Goal: Task Accomplishment & Management: Manage account settings

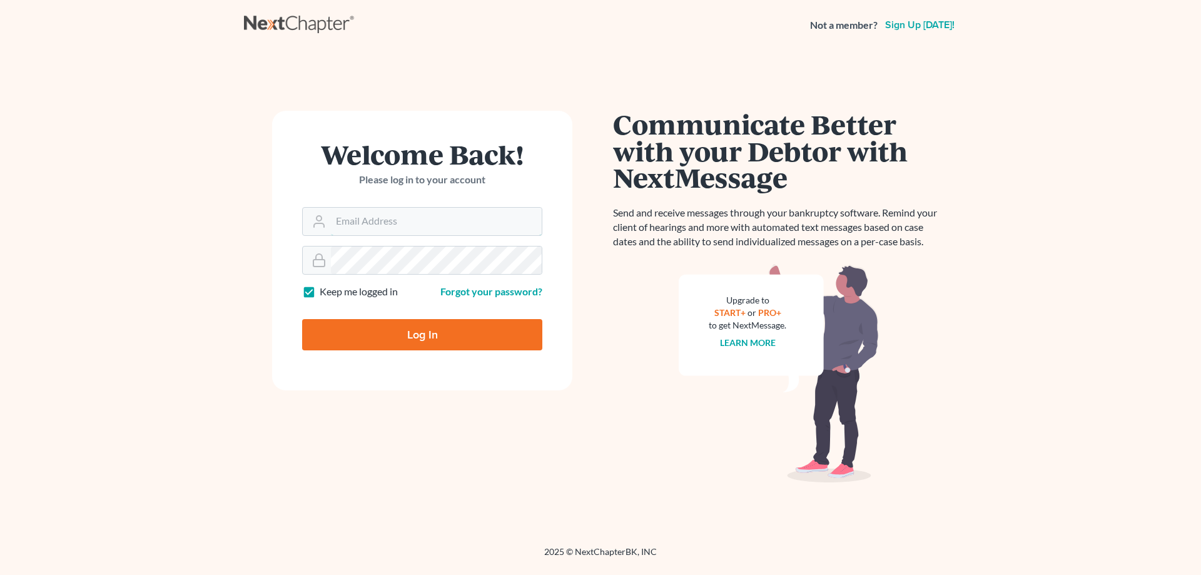
type input "[PERSON_NAME][EMAIL_ADDRESS][DOMAIN_NAME]"
click at [409, 332] on input "Log In" at bounding box center [422, 334] width 240 height 31
type input "Thinking..."
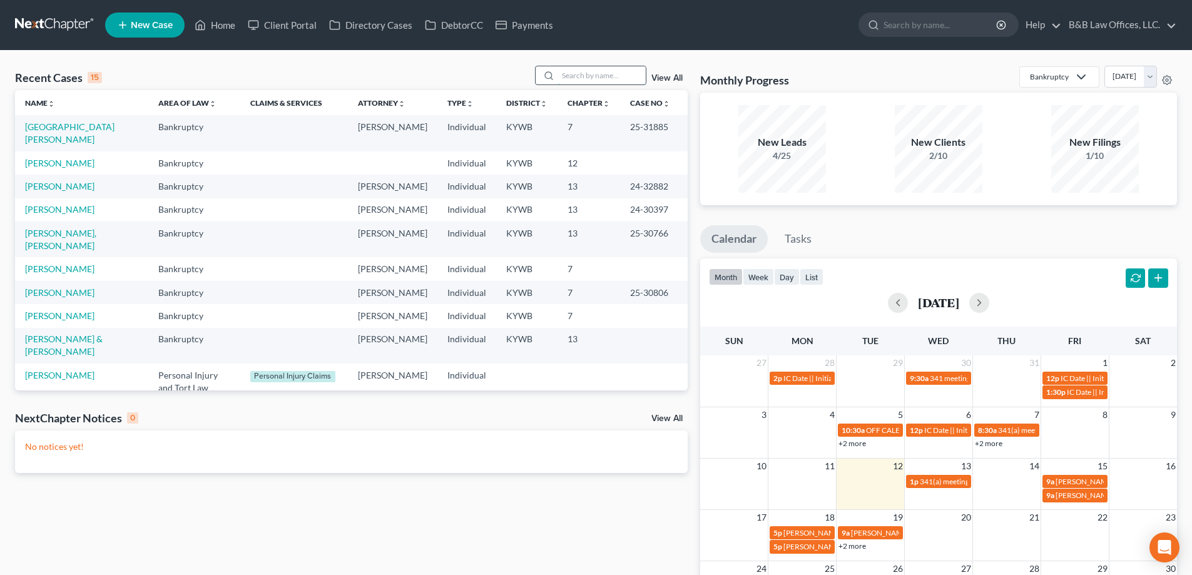
click at [570, 78] on input "search" at bounding box center [602, 75] width 88 height 18
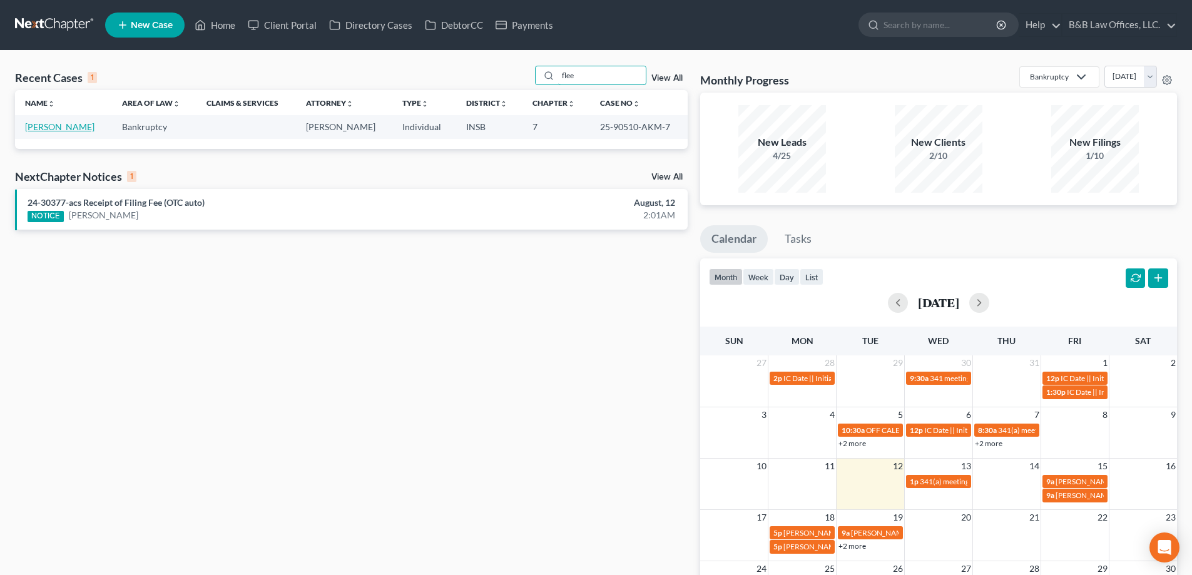
type input "flee"
click at [73, 128] on link "[PERSON_NAME]" at bounding box center [59, 126] width 69 height 11
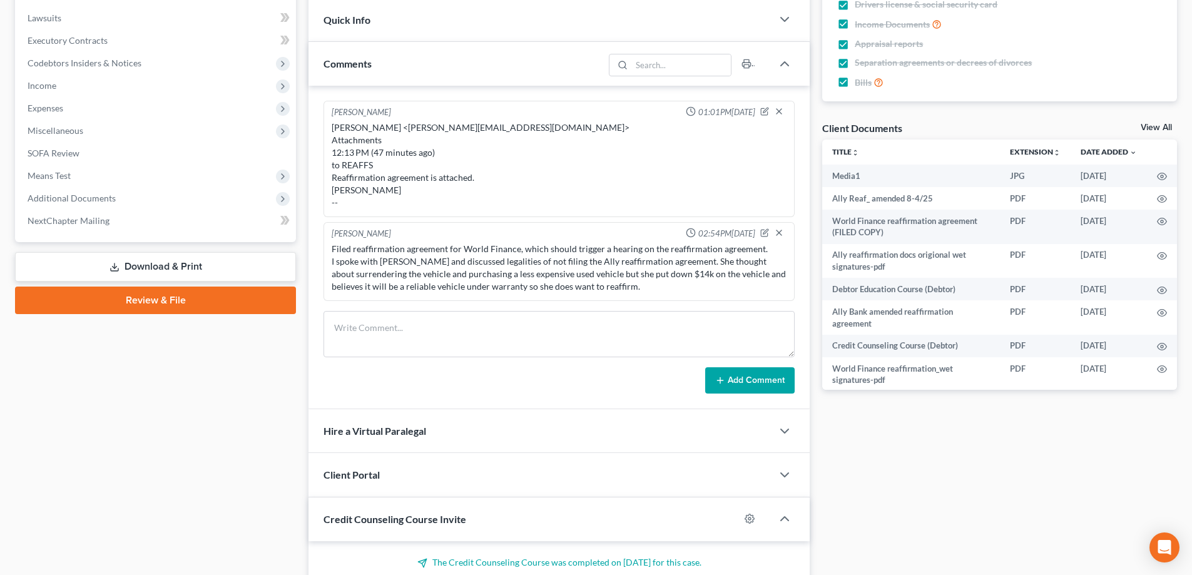
scroll to position [438, 0]
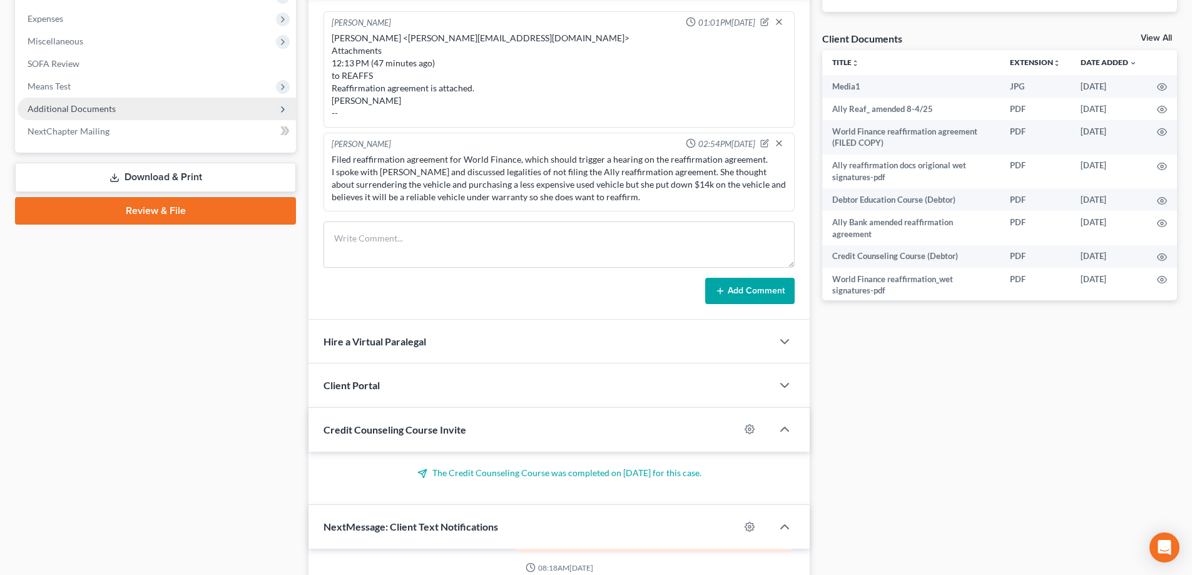
click at [112, 110] on span "Additional Documents" at bounding box center [72, 108] width 88 height 11
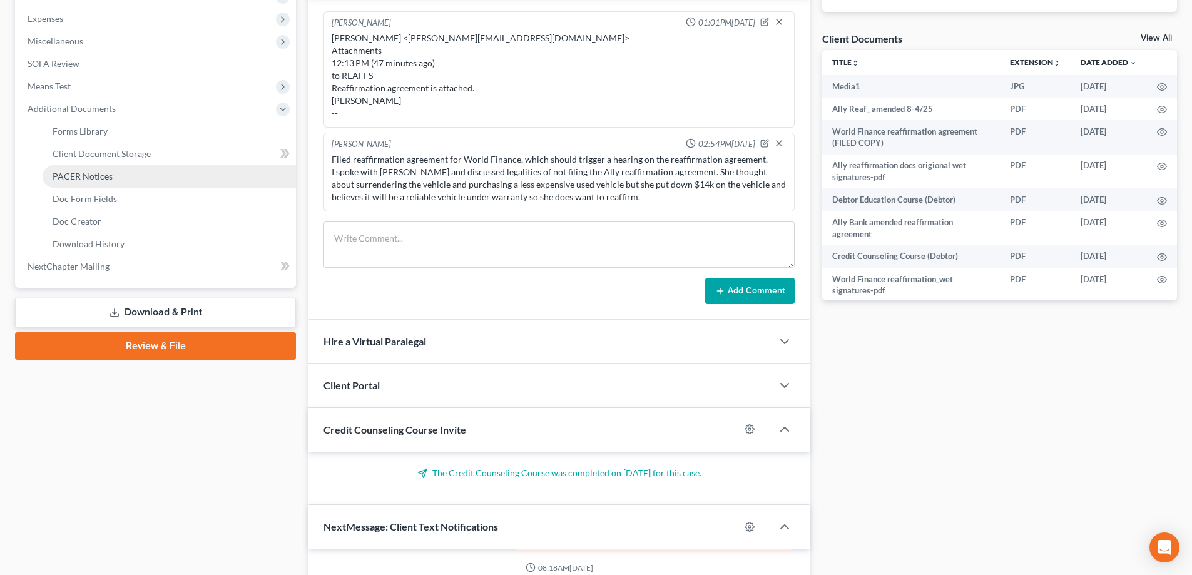
click at [113, 178] on link "PACER Notices" at bounding box center [169, 176] width 253 height 23
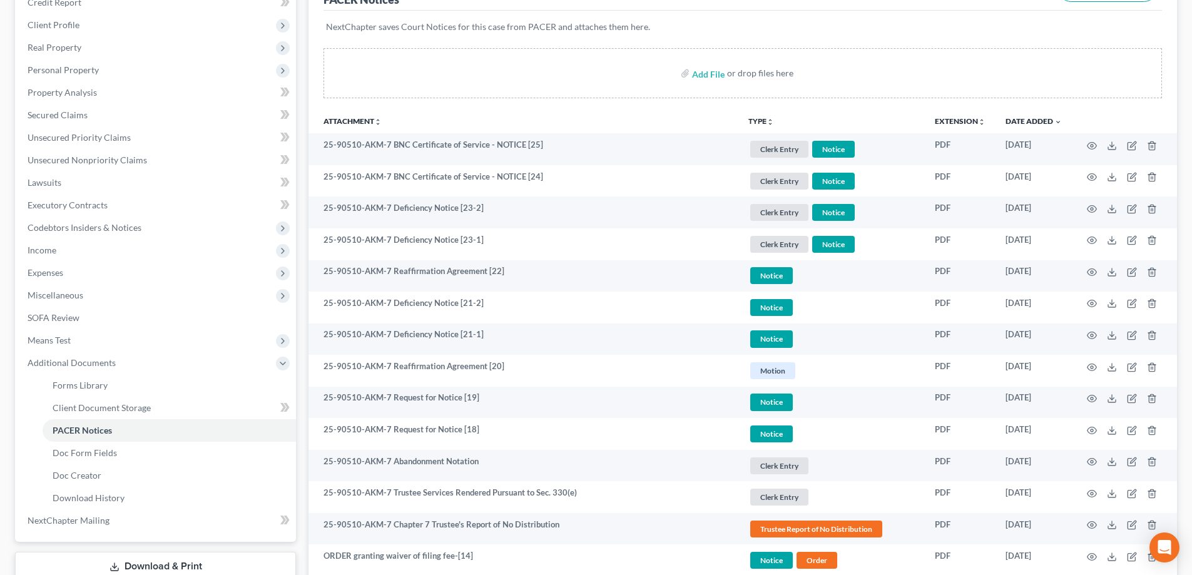
scroll to position [188, 0]
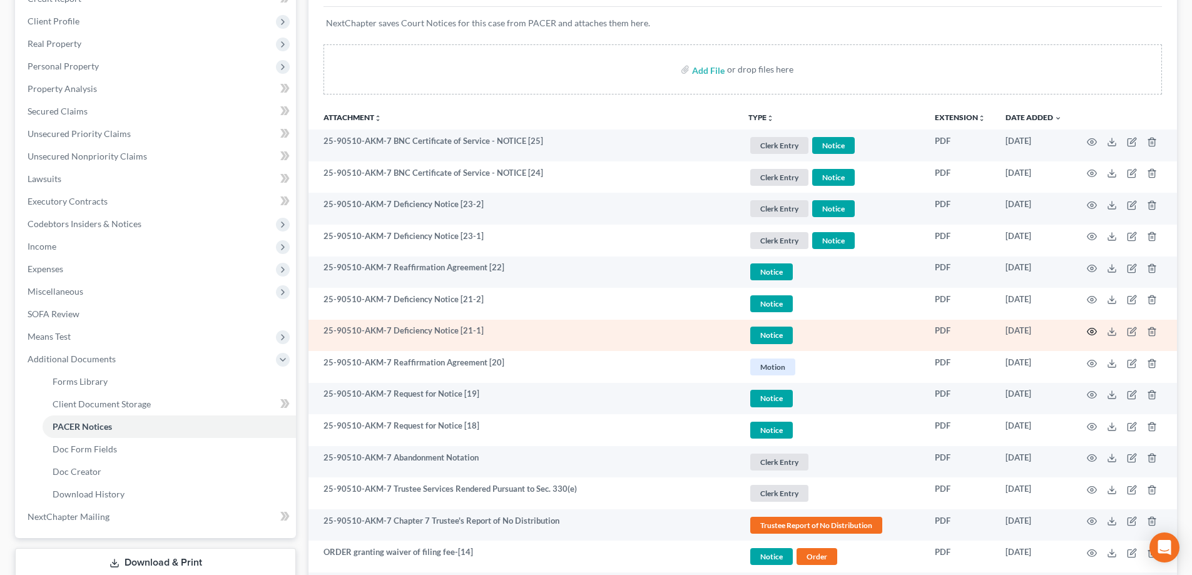
click at [1093, 330] on icon "button" at bounding box center [1092, 332] width 10 height 10
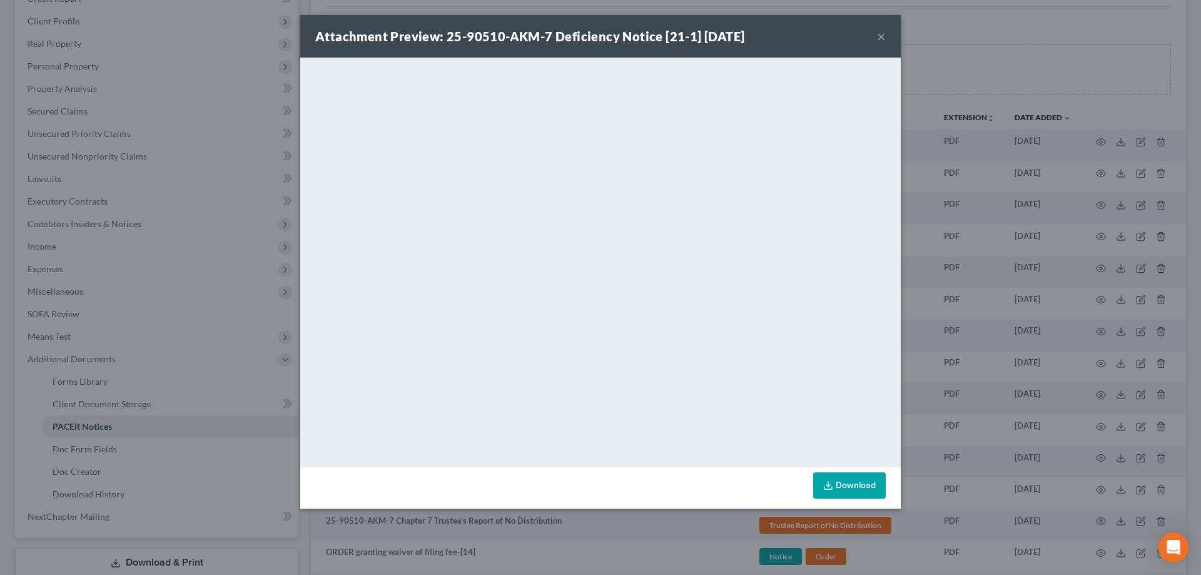
click at [883, 41] on button "×" at bounding box center [881, 36] width 9 height 15
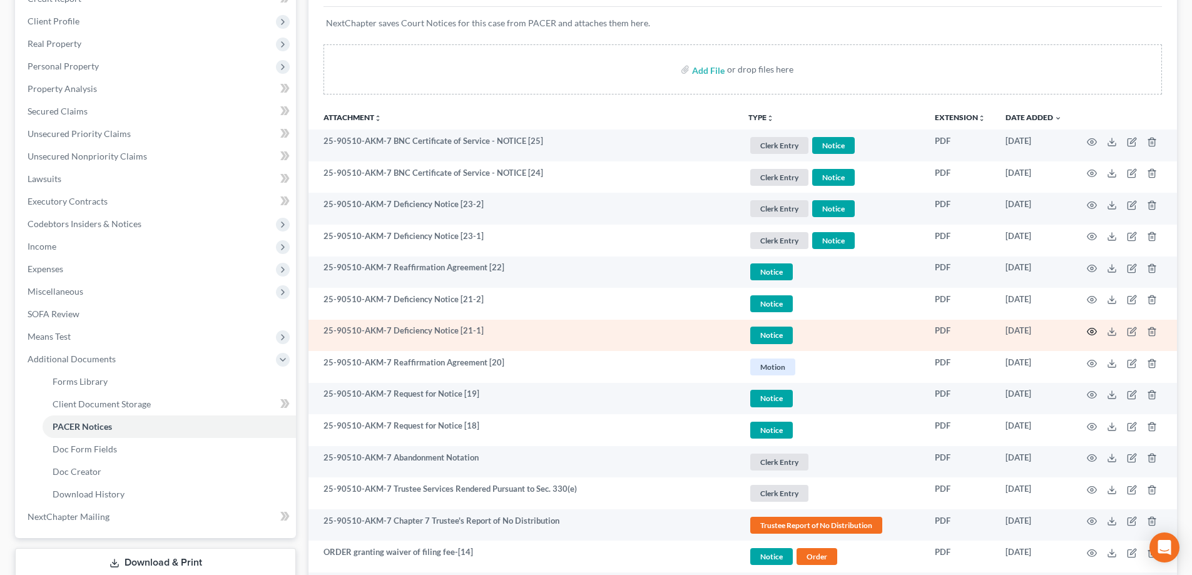
click at [1093, 330] on icon "button" at bounding box center [1092, 332] width 10 height 10
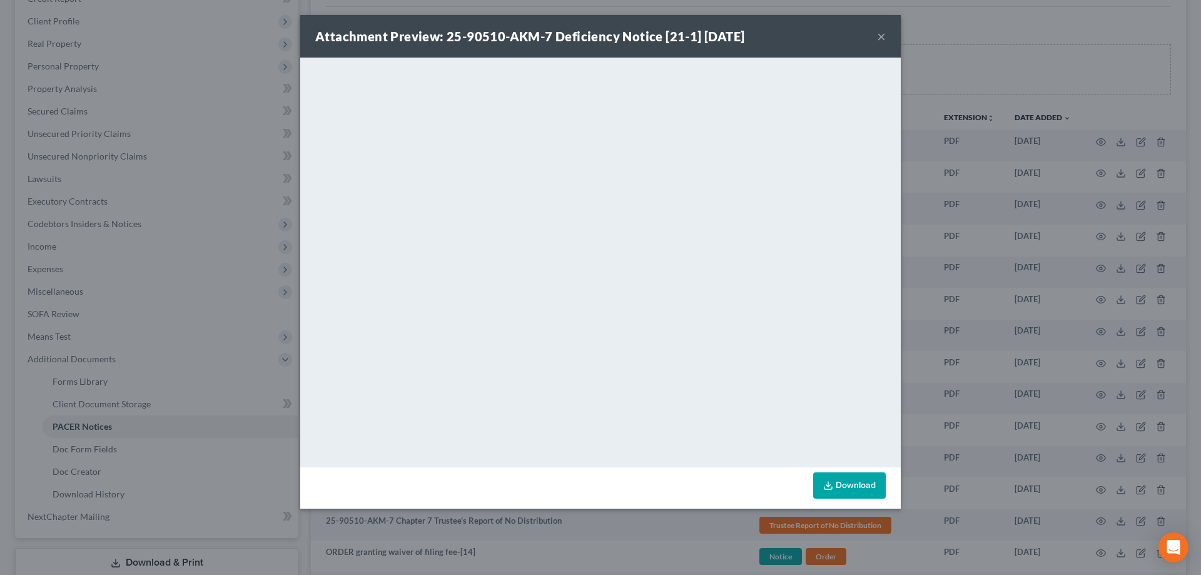
click at [881, 36] on button "×" at bounding box center [881, 36] width 9 height 15
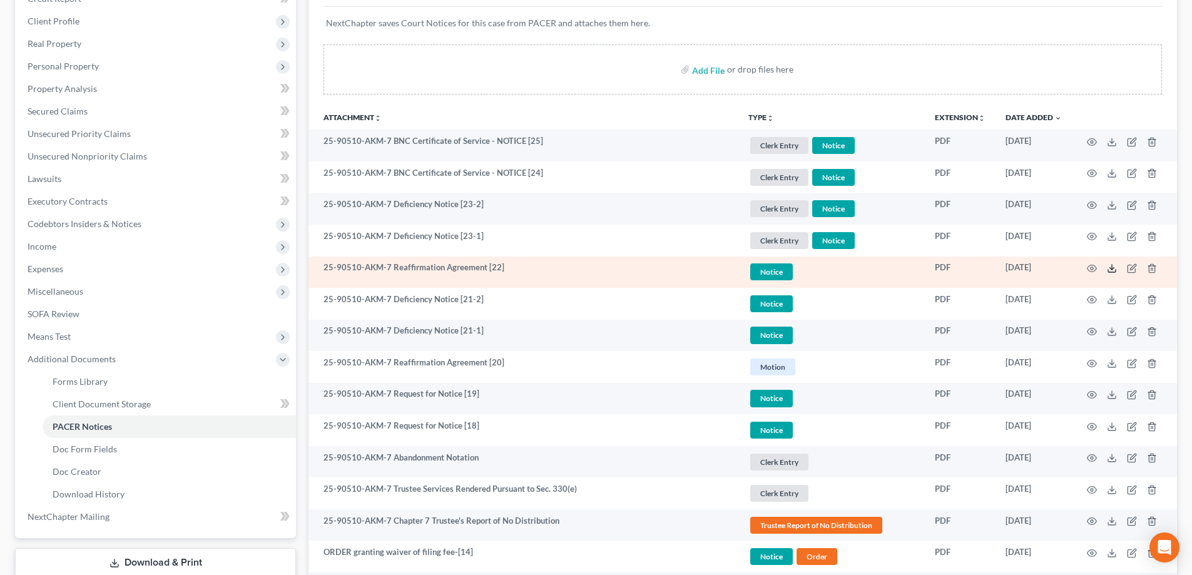
click at [1112, 268] on line at bounding box center [1112, 267] width 0 height 5
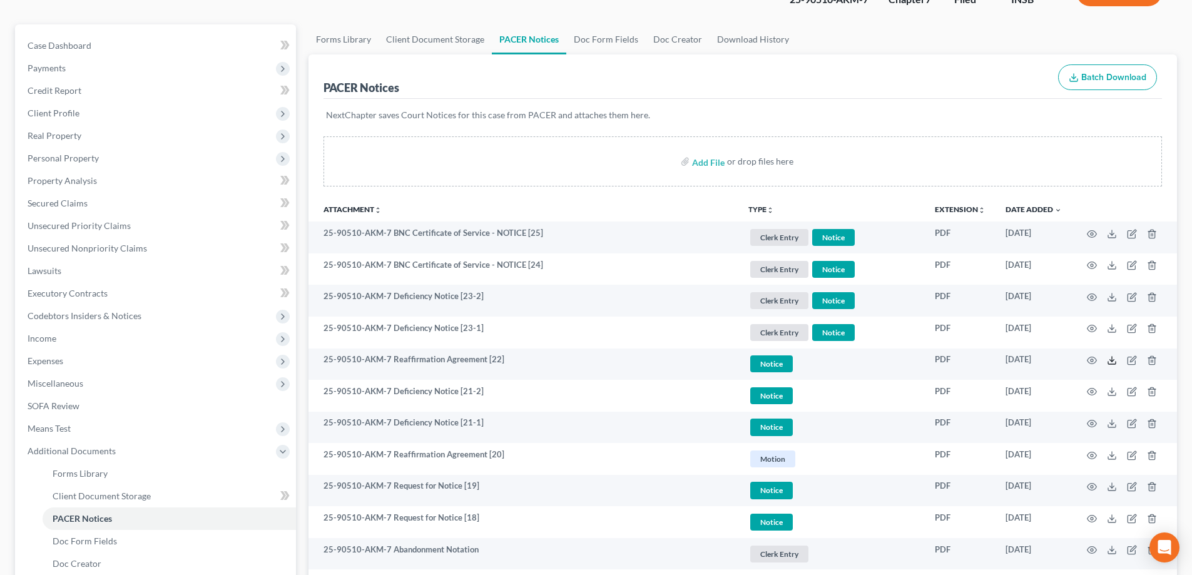
scroll to position [0, 0]
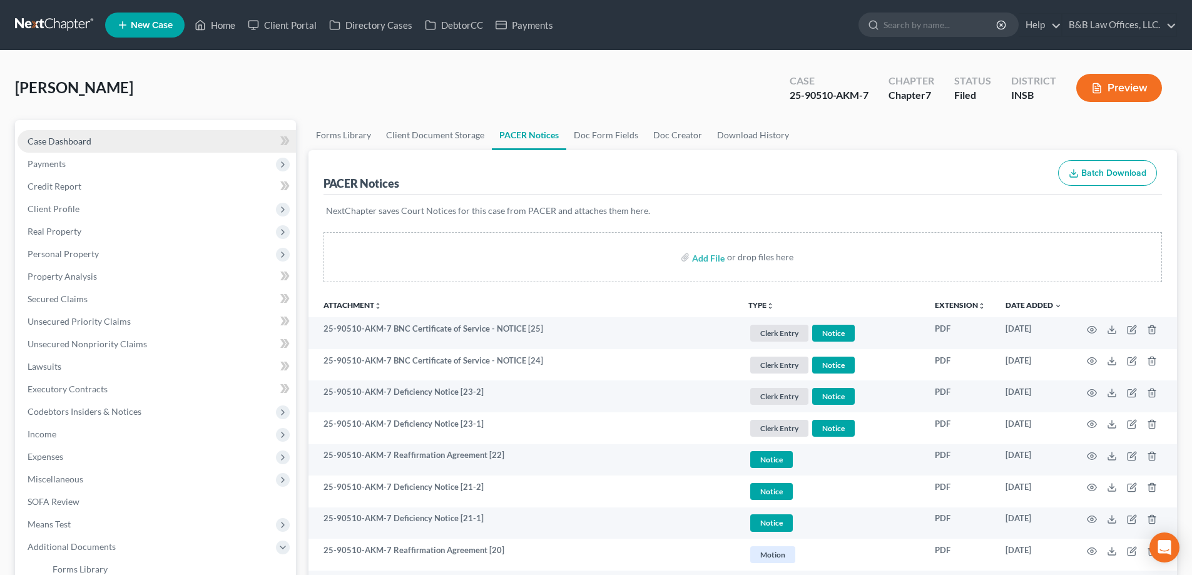
click at [75, 138] on span "Case Dashboard" at bounding box center [60, 141] width 64 height 11
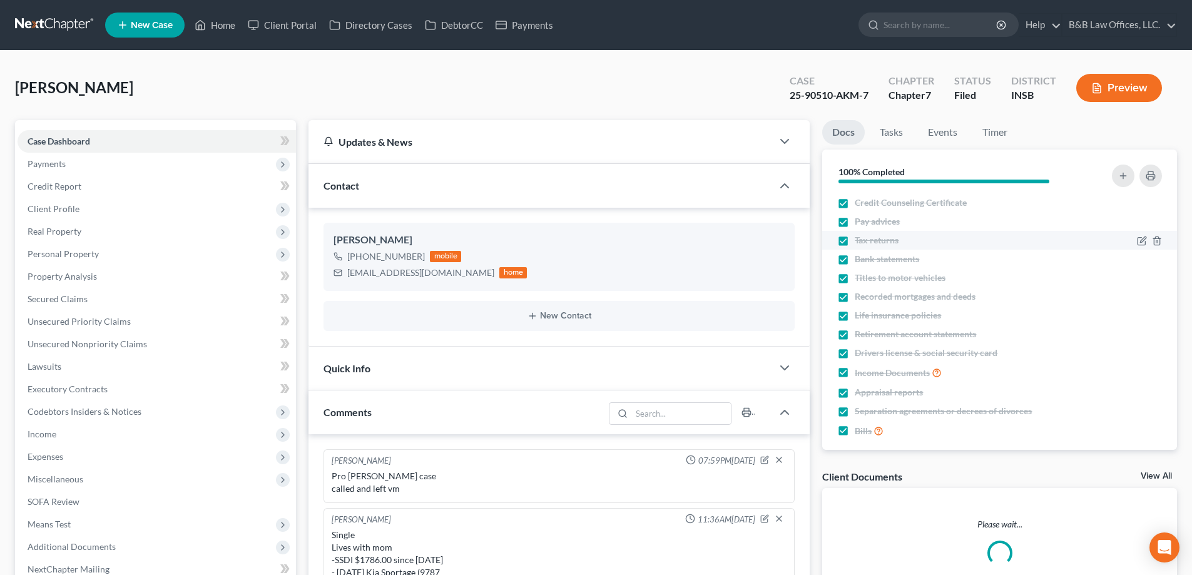
scroll to position [3476, 0]
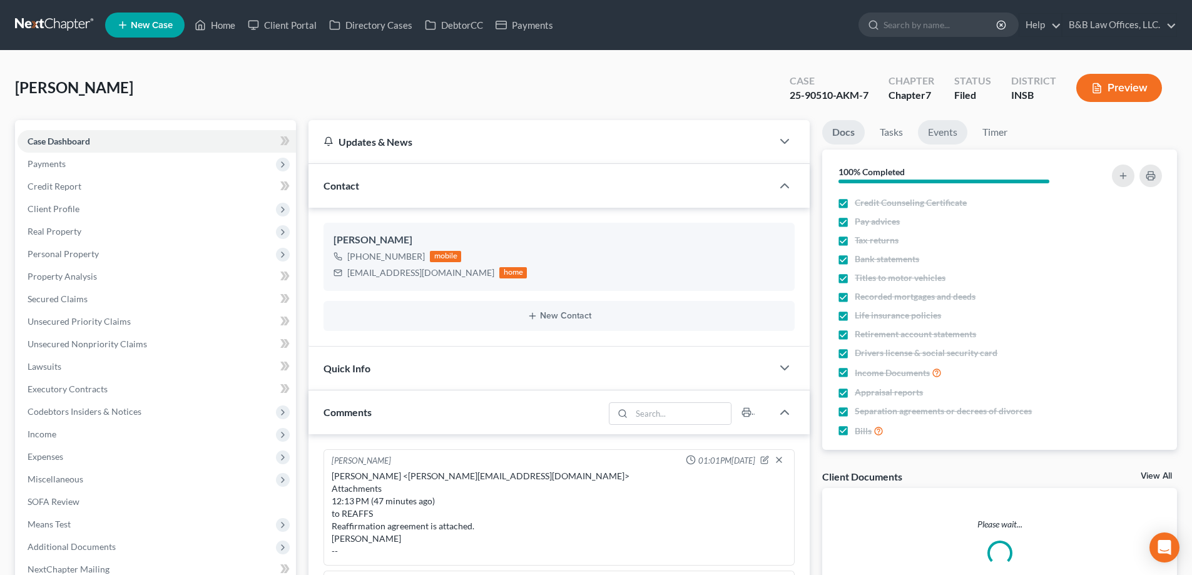
click at [947, 132] on link "Events" at bounding box center [942, 132] width 49 height 24
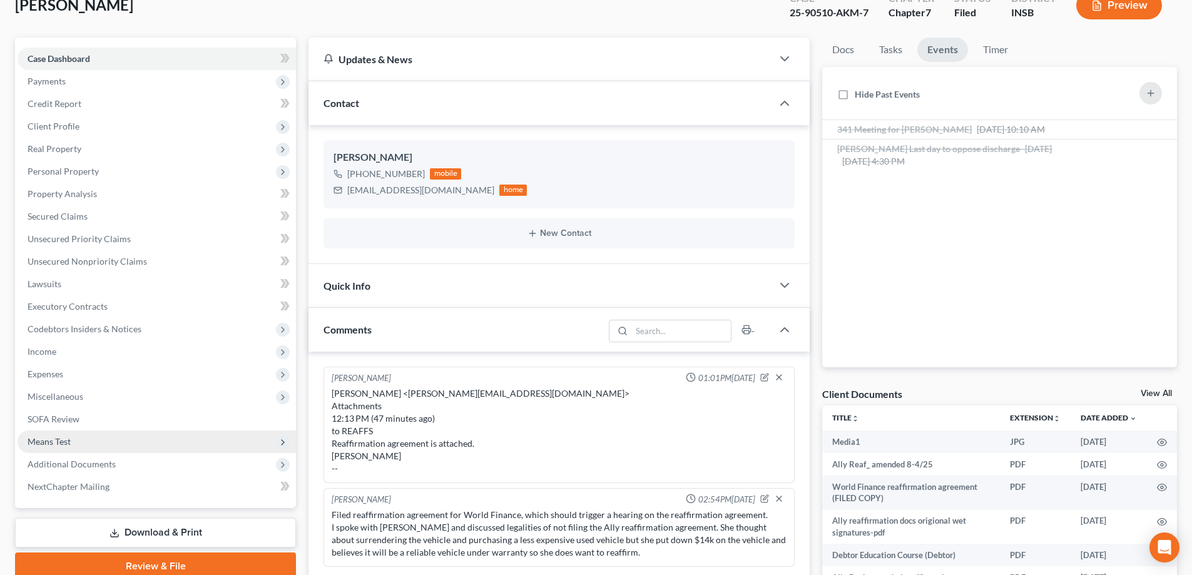
scroll to position [188, 0]
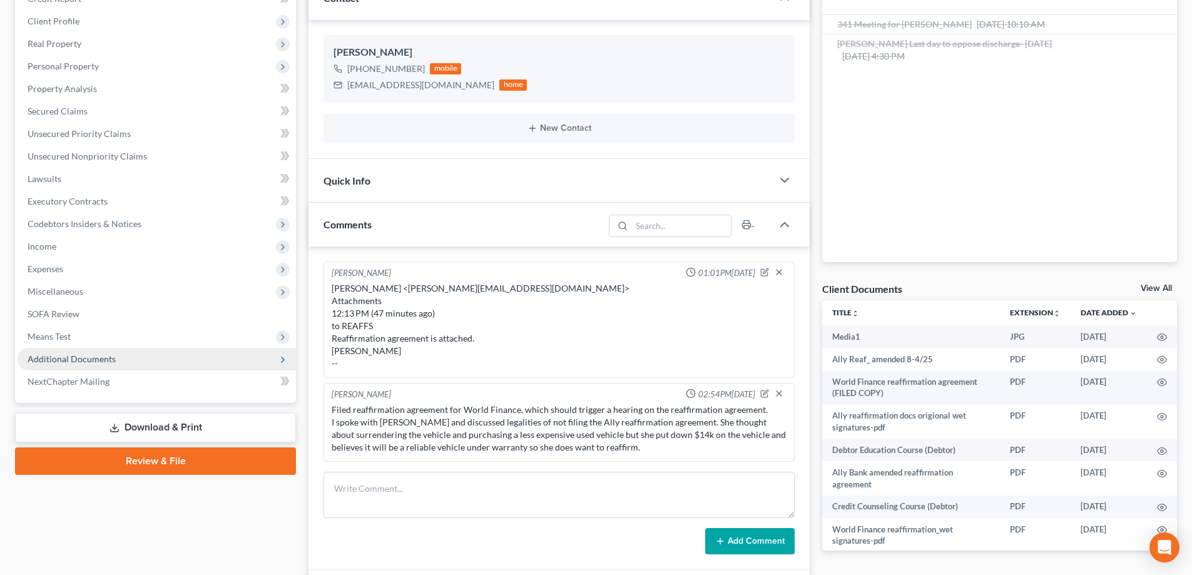
click at [89, 354] on span "Additional Documents" at bounding box center [72, 359] width 88 height 11
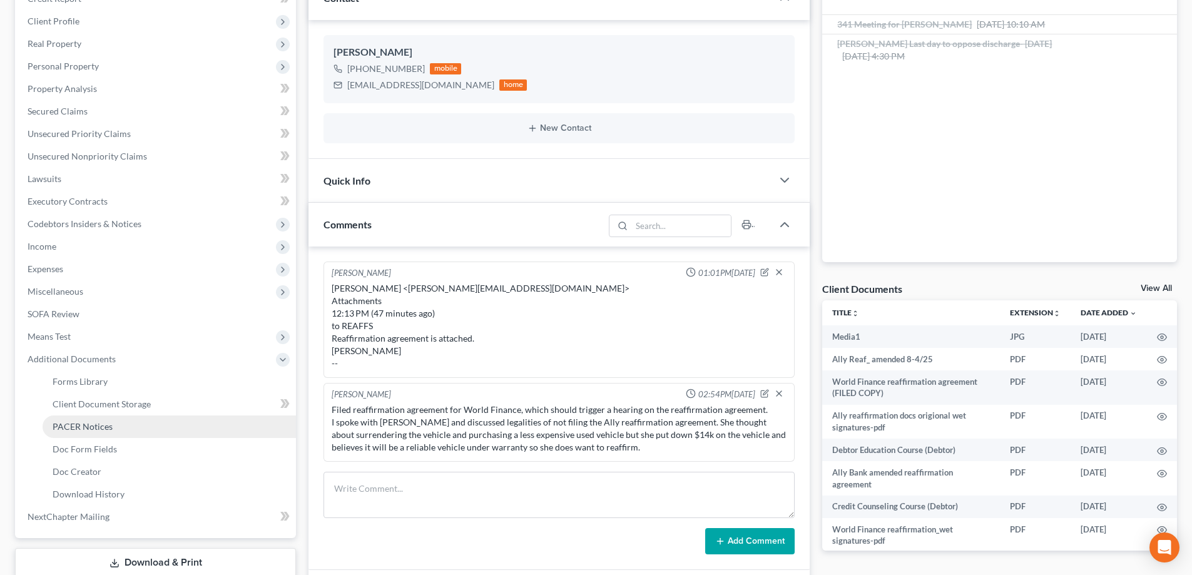
click at [109, 426] on span "PACER Notices" at bounding box center [83, 426] width 60 height 11
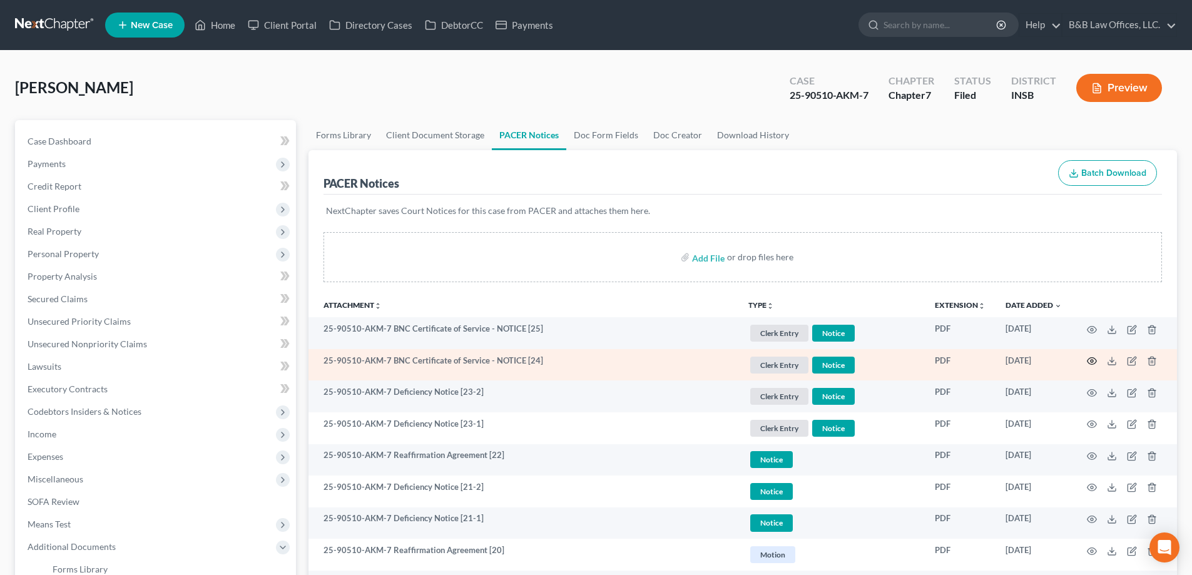
click at [1090, 362] on icon "button" at bounding box center [1092, 361] width 10 height 10
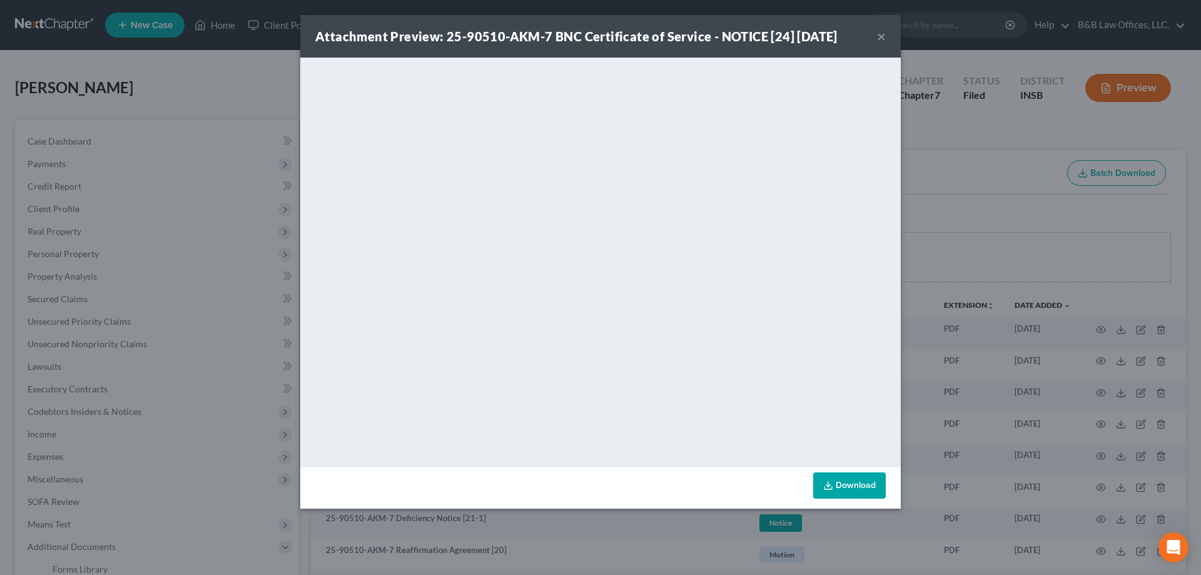
click at [880, 41] on button "×" at bounding box center [881, 36] width 9 height 15
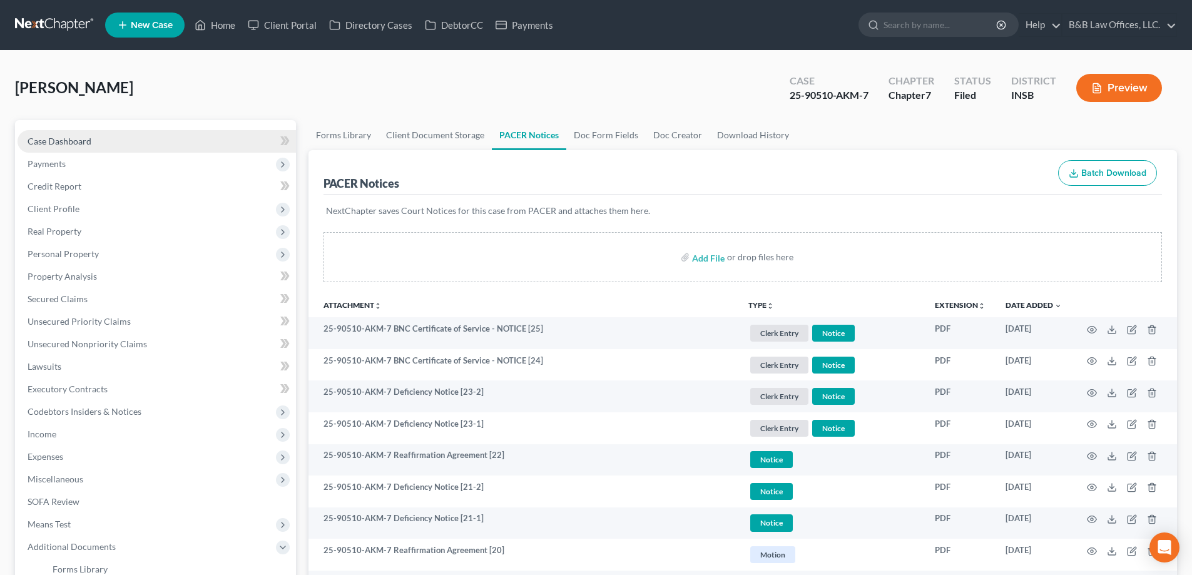
click at [79, 144] on span "Case Dashboard" at bounding box center [60, 141] width 64 height 11
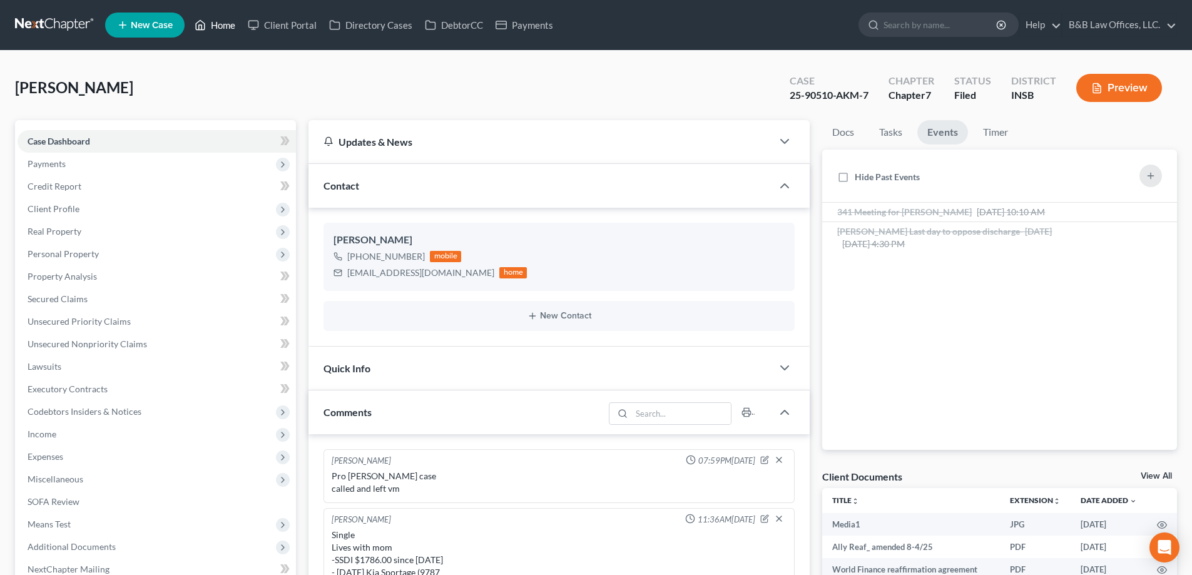
scroll to position [3476, 0]
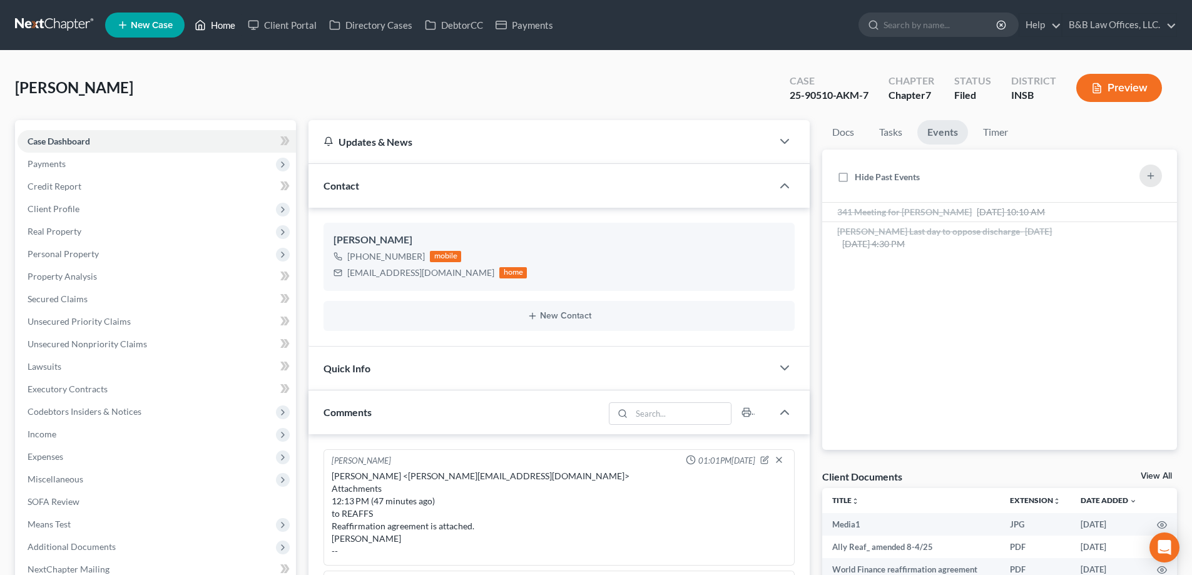
click at [222, 25] on link "Home" at bounding box center [214, 25] width 53 height 23
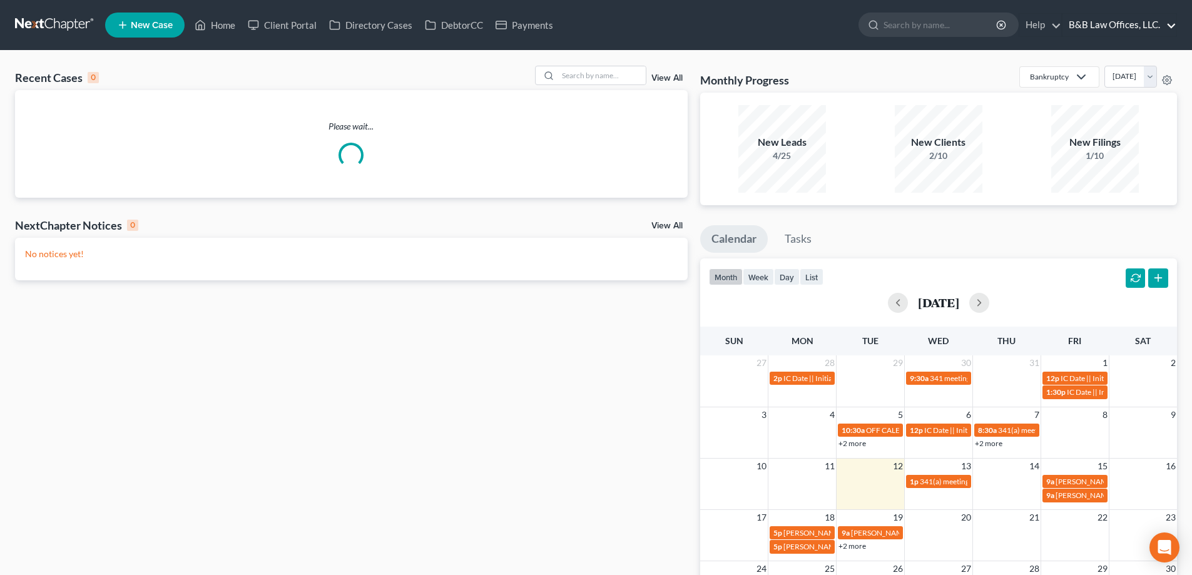
click at [1114, 18] on link "B&B Law Offices, LLC." at bounding box center [1119, 25] width 114 height 23
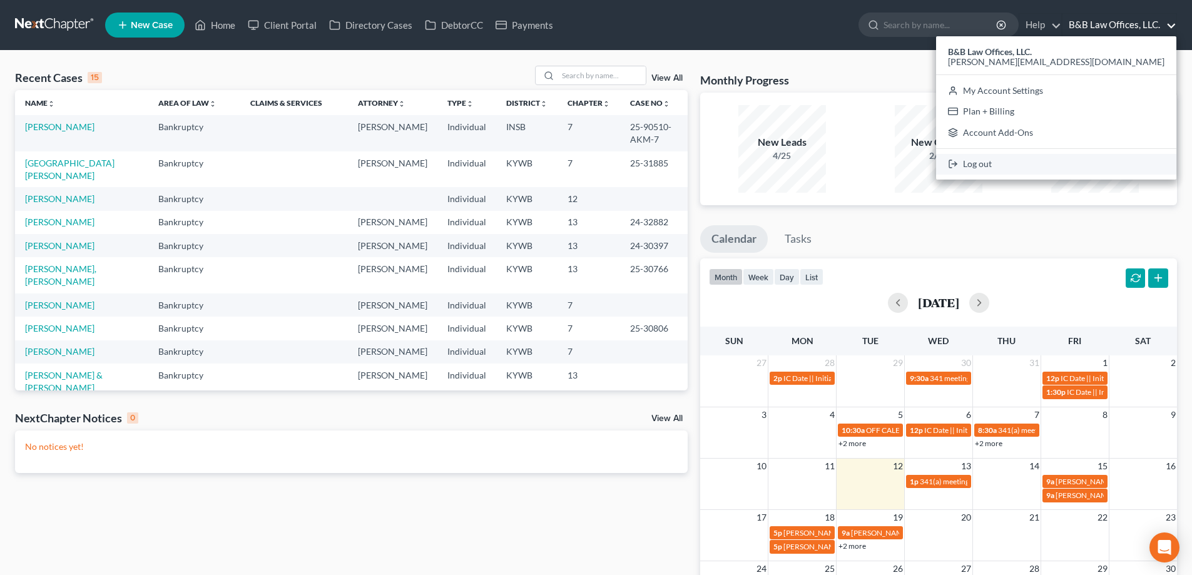
click at [1098, 161] on link "Log out" at bounding box center [1056, 164] width 240 height 21
